Goal: Task Accomplishment & Management: Manage account settings

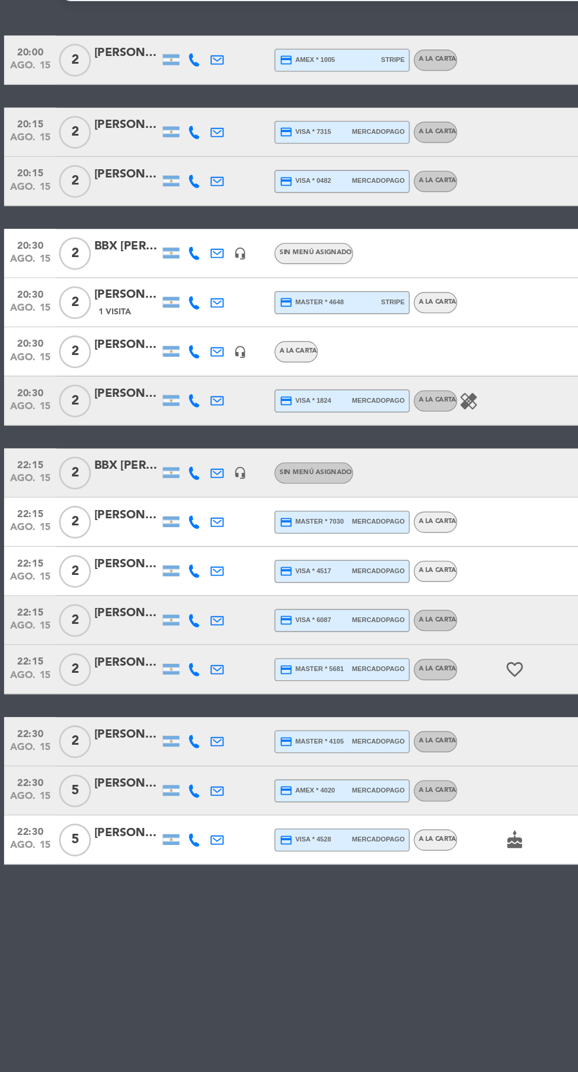
click at [138, 409] on icon at bounding box center [139, 405] width 9 height 9
click at [163, 386] on span at bounding box center [166, 386] width 9 height 9
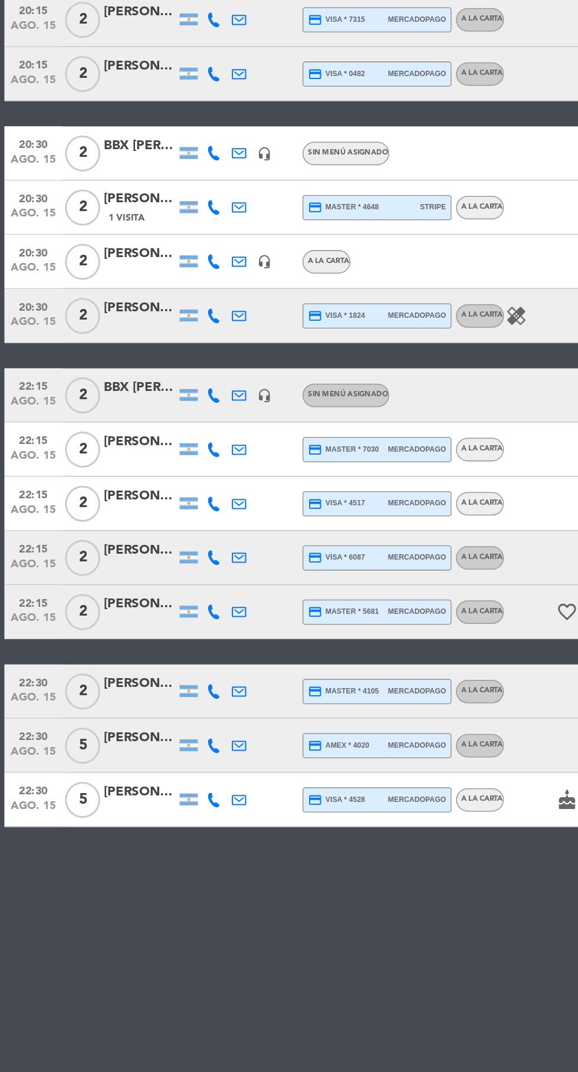
click at [139, 638] on icon at bounding box center [139, 634] width 9 height 9
click at [165, 616] on span at bounding box center [169, 615] width 9 height 9
